Goal: Find specific page/section: Find specific page/section

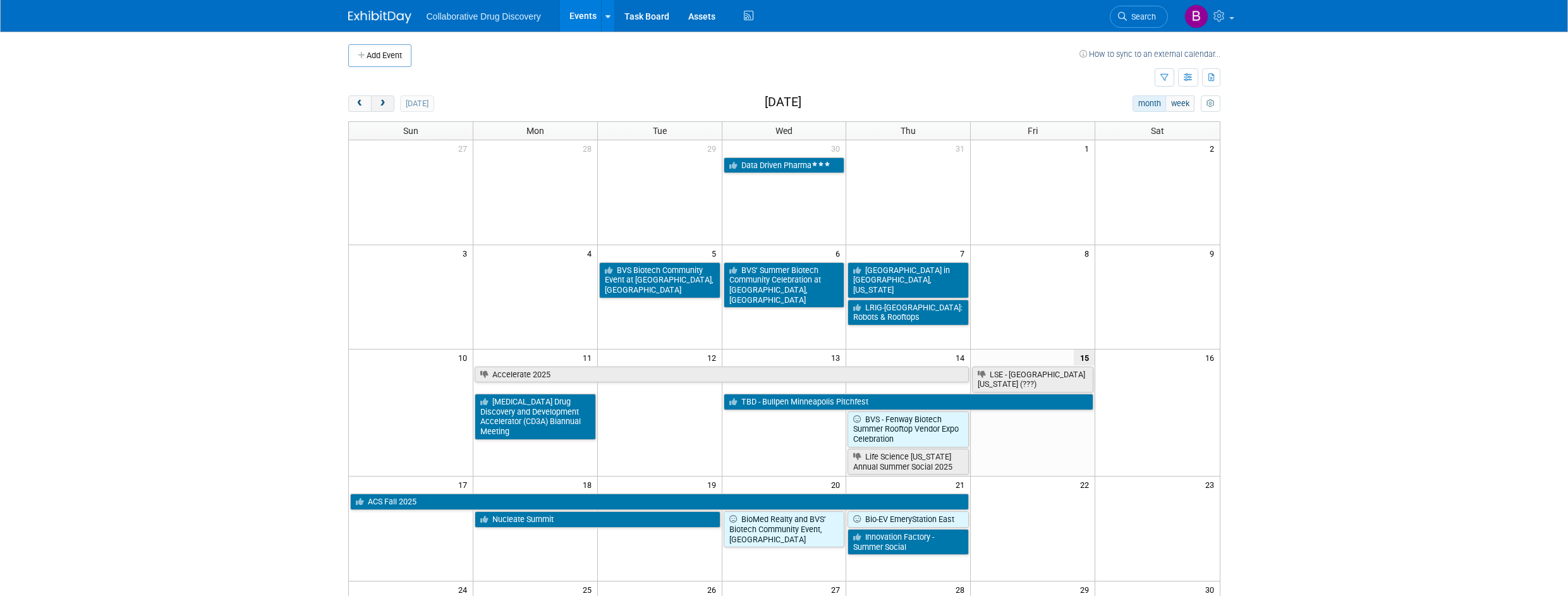
click at [380, 101] on span "next" at bounding box center [383, 104] width 10 height 8
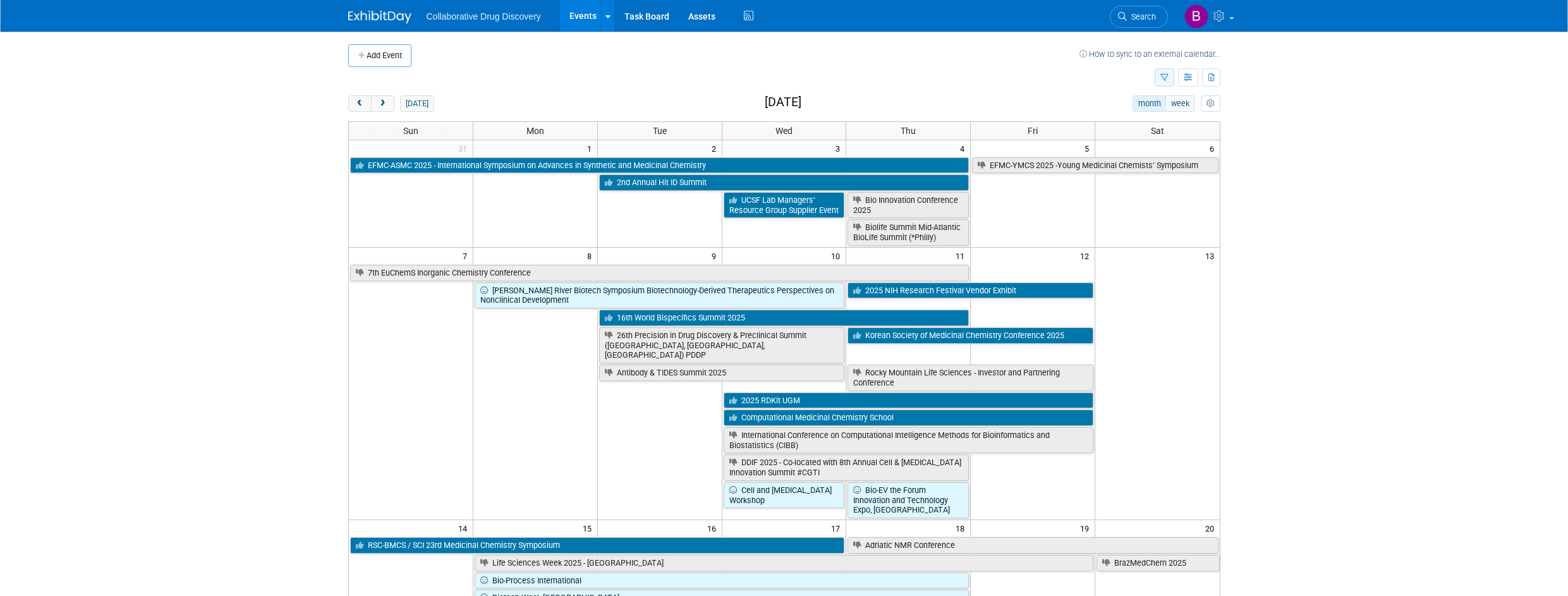
click at [1163, 83] on button "button" at bounding box center [1165, 77] width 20 height 18
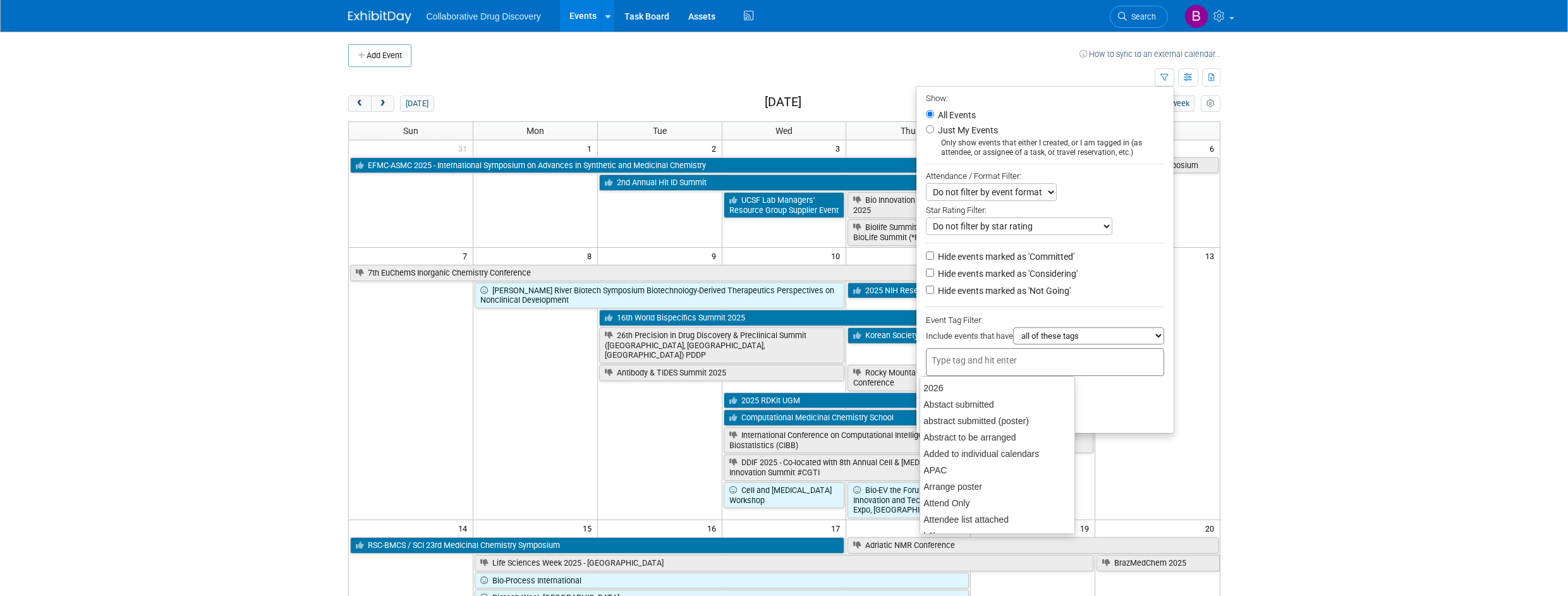
click at [1004, 362] on input "text" at bounding box center [983, 360] width 101 height 12
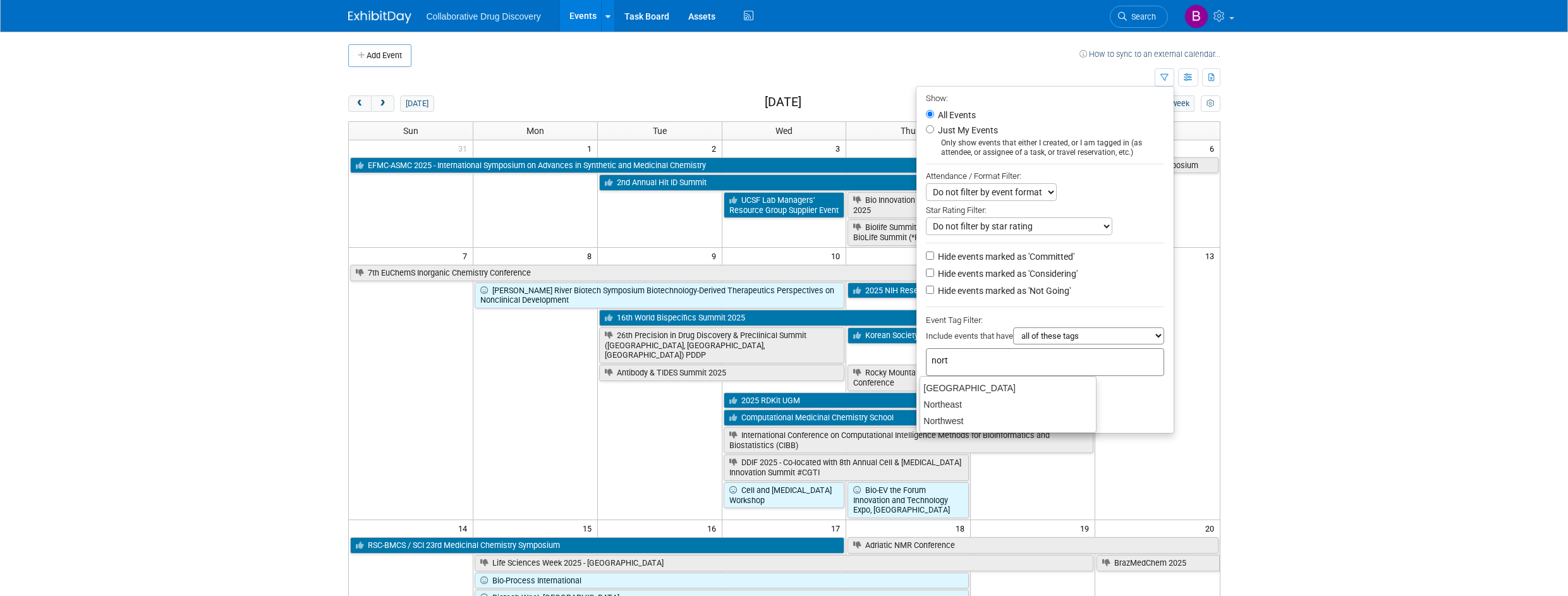
type input "north"
drag, startPoint x: 993, startPoint y: 411, endPoint x: 991, endPoint y: 419, distance: 8.2
click at [991, 419] on ul "[GEOGRAPHIC_DATA] [GEOGRAPHIC_DATA]" at bounding box center [1008, 404] width 177 height 57
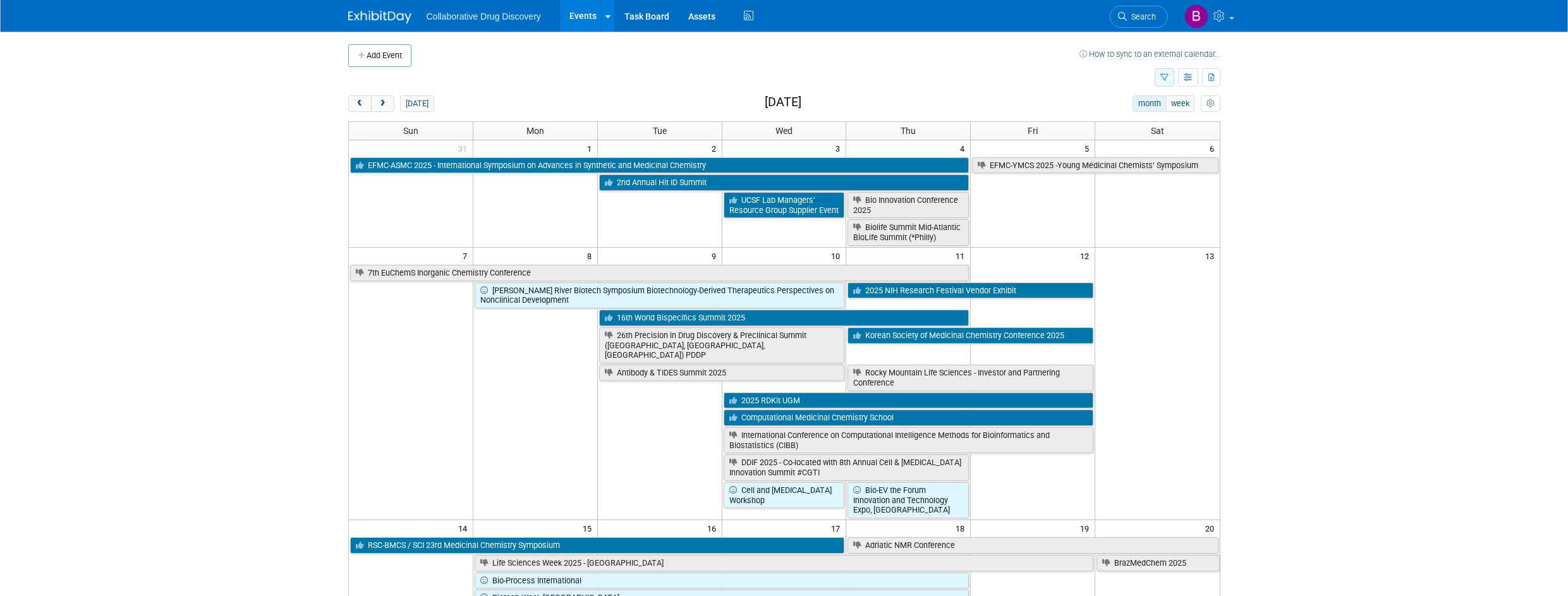
click at [1163, 78] on icon "button" at bounding box center [1165, 78] width 8 height 8
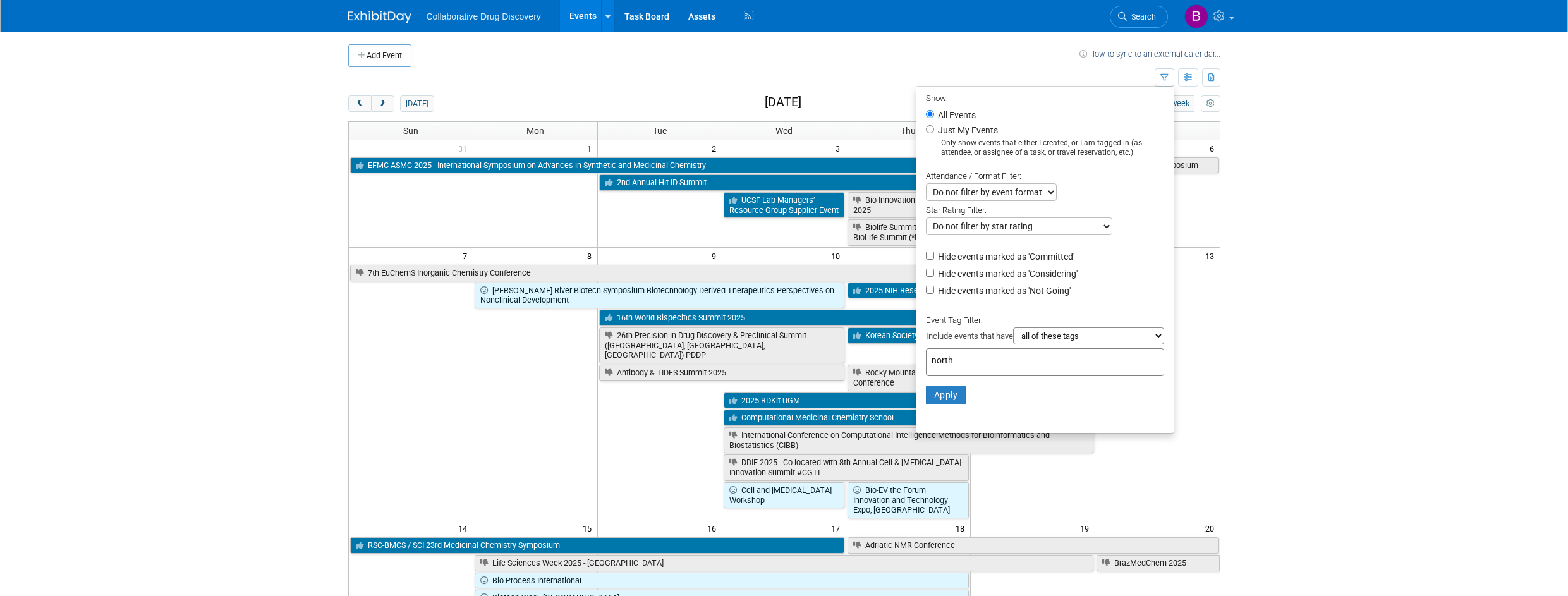
click at [985, 365] on input "north" at bounding box center [1020, 360] width 177 height 12
click at [961, 415] on div "Northwest" at bounding box center [1008, 421] width 177 height 18
type input "Northwest"
click at [937, 411] on button "Apply" at bounding box center [946, 415] width 40 height 19
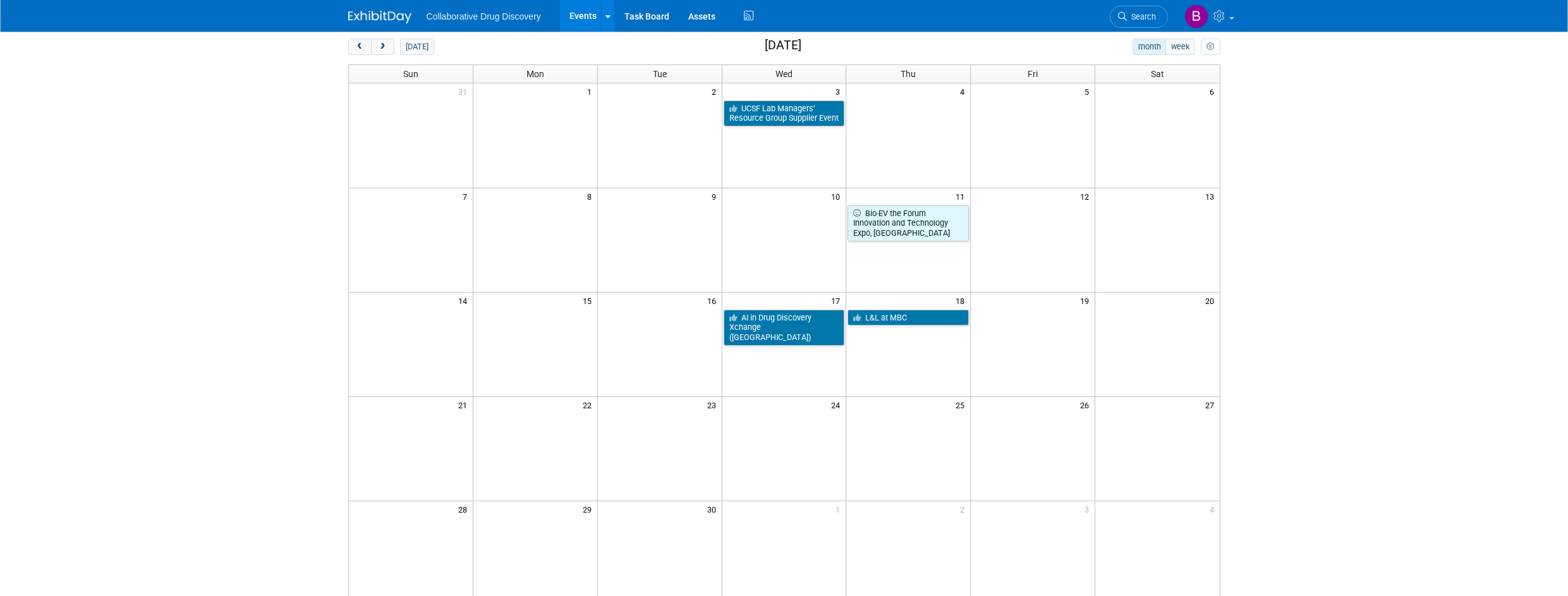
scroll to position [58, 0]
